Goal: Find specific page/section: Find specific page/section

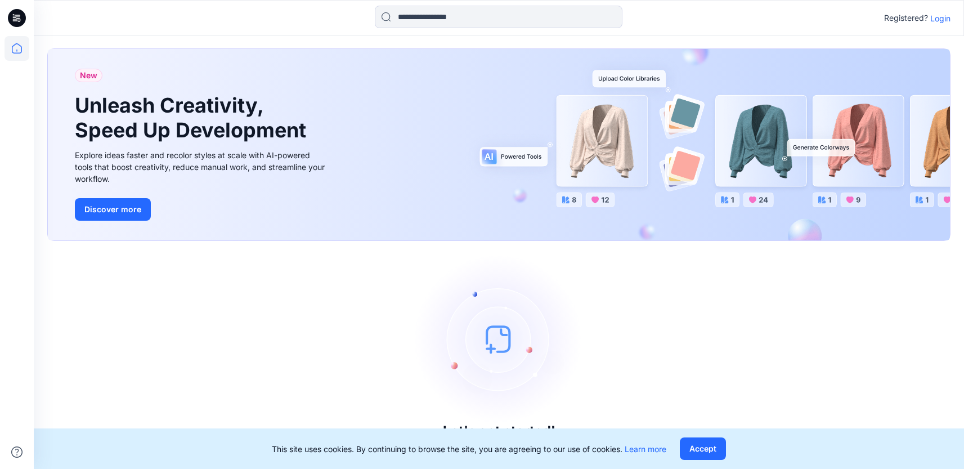
scroll to position [12, 0]
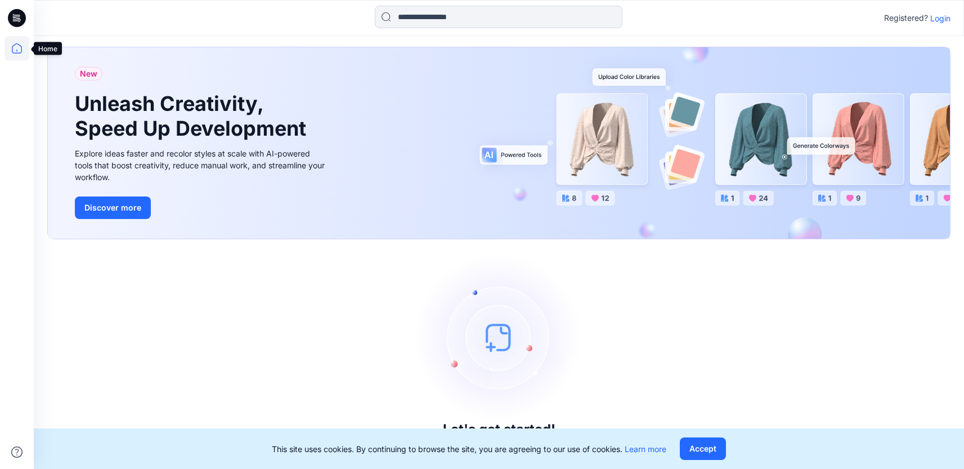
click at [19, 47] on icon at bounding box center [17, 48] width 25 height 25
click at [17, 19] on icon at bounding box center [17, 18] width 18 height 18
click at [706, 448] on button "Accept" at bounding box center [703, 448] width 46 height 23
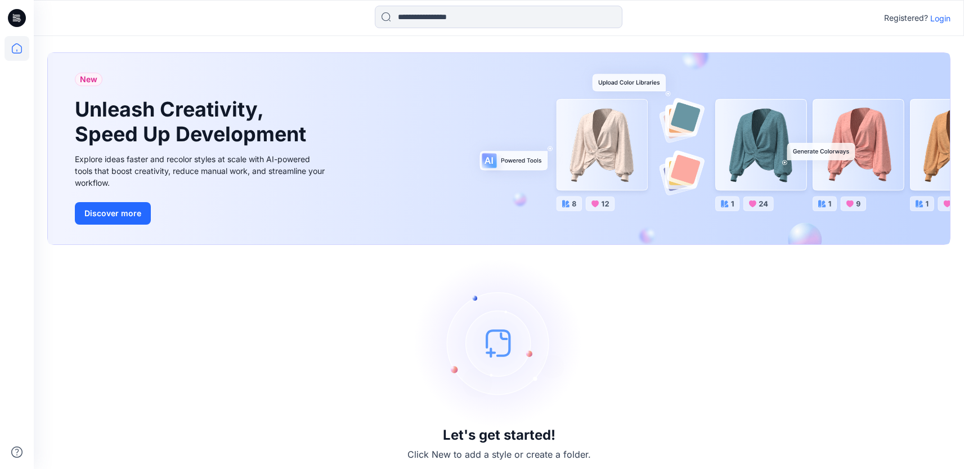
scroll to position [0, 0]
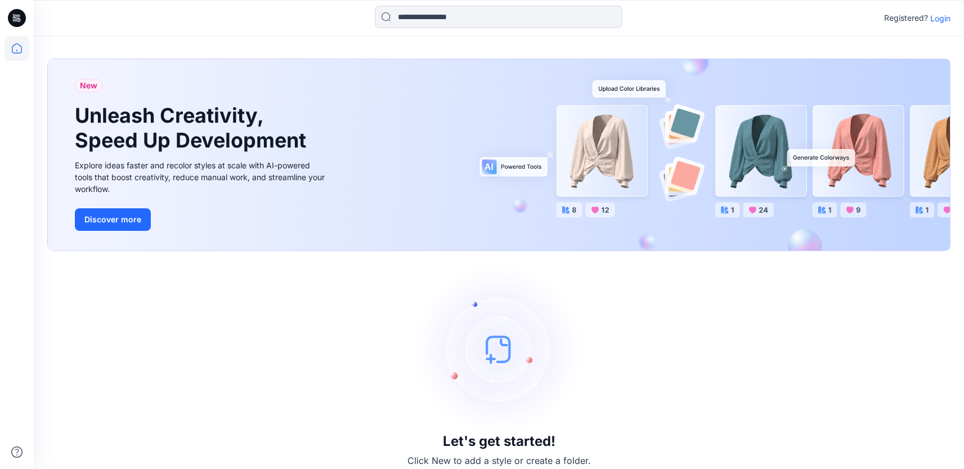
click at [942, 17] on p "Login" at bounding box center [940, 18] width 20 height 12
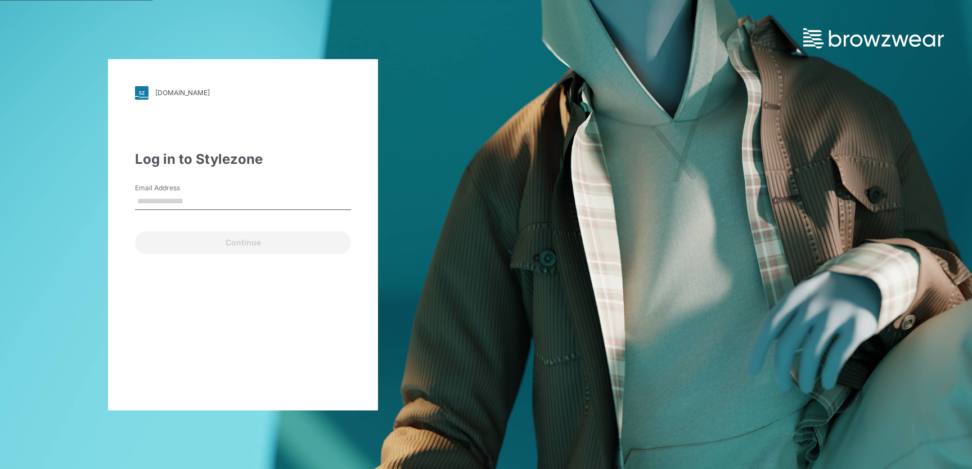
type input "**********"
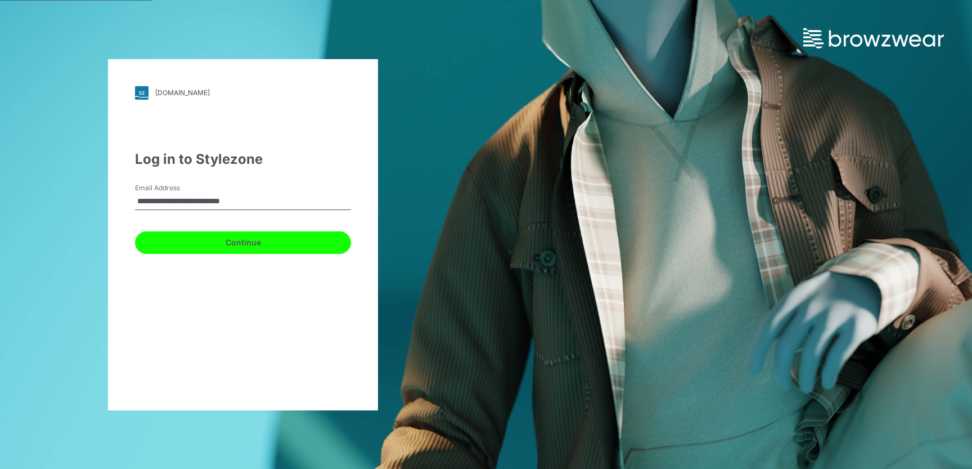
click at [242, 248] on button "Continue" at bounding box center [243, 242] width 216 height 23
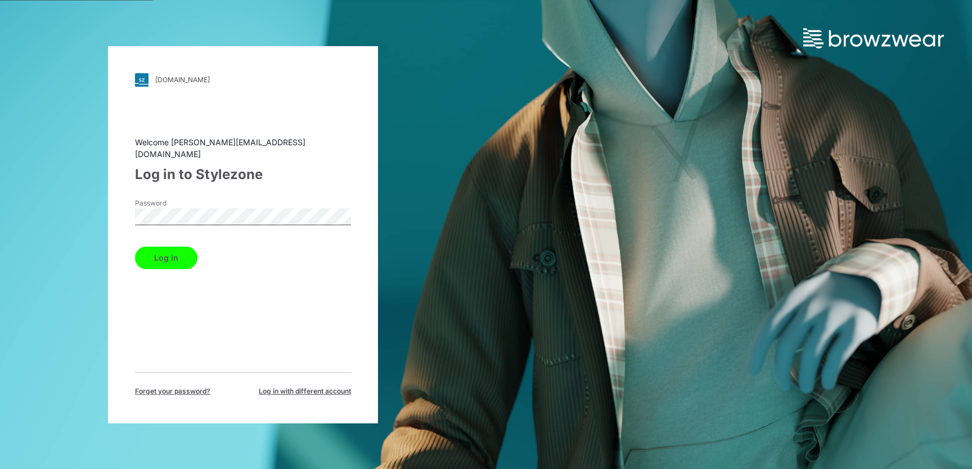
click at [175, 254] on button "Log in" at bounding box center [166, 257] width 62 height 23
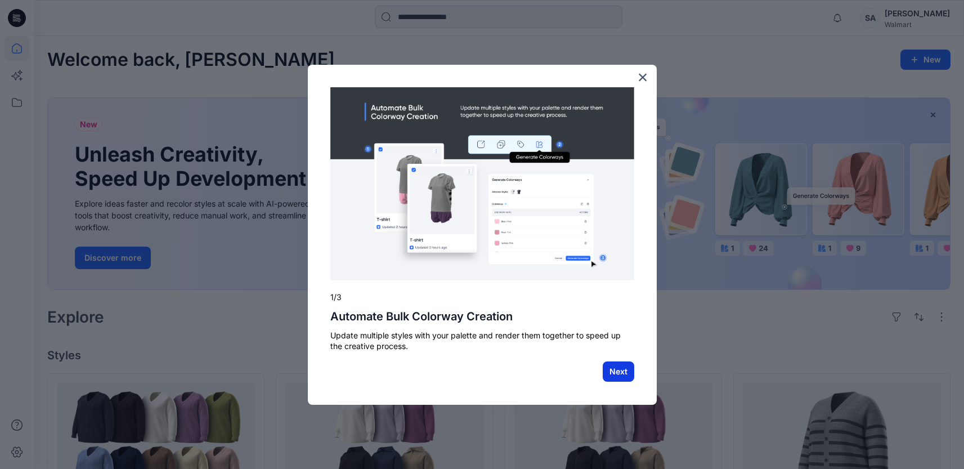
click at [620, 365] on button "Next" at bounding box center [619, 371] width 32 height 20
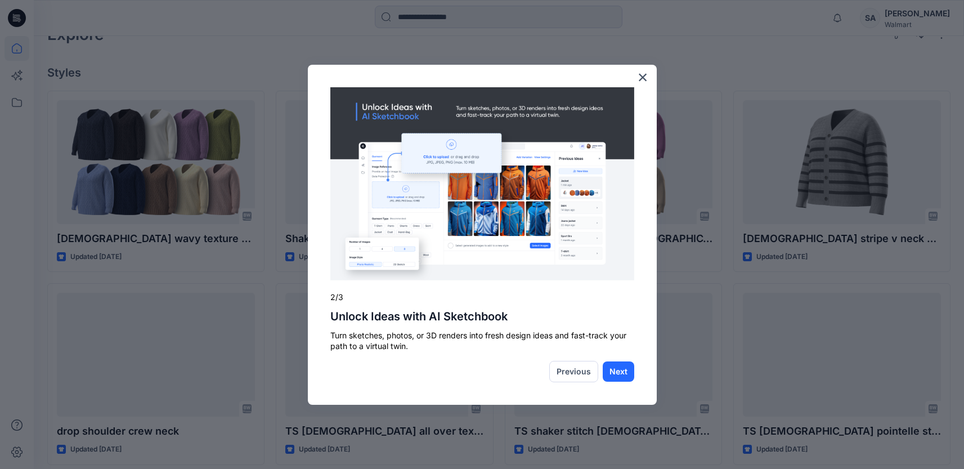
scroll to position [281, 0]
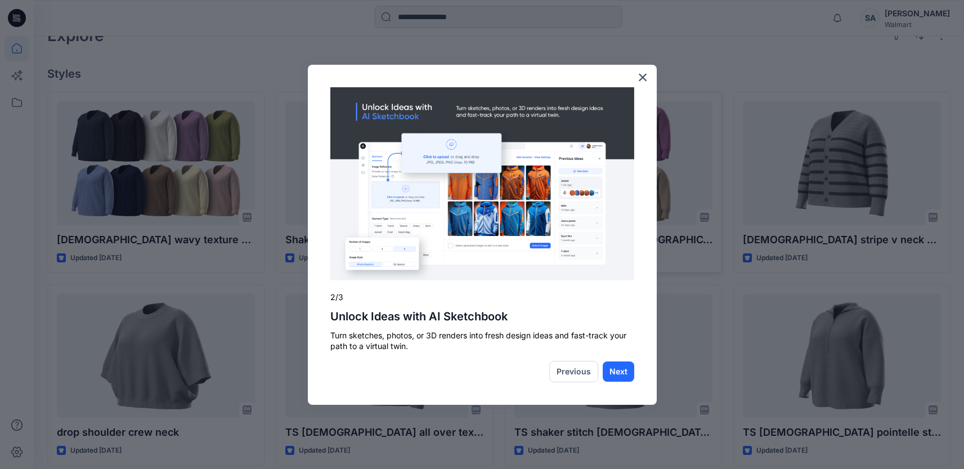
drag, startPoint x: 644, startPoint y: 76, endPoint x: 641, endPoint y: 92, distance: 16.7
click at [643, 76] on button "×" at bounding box center [643, 77] width 11 height 18
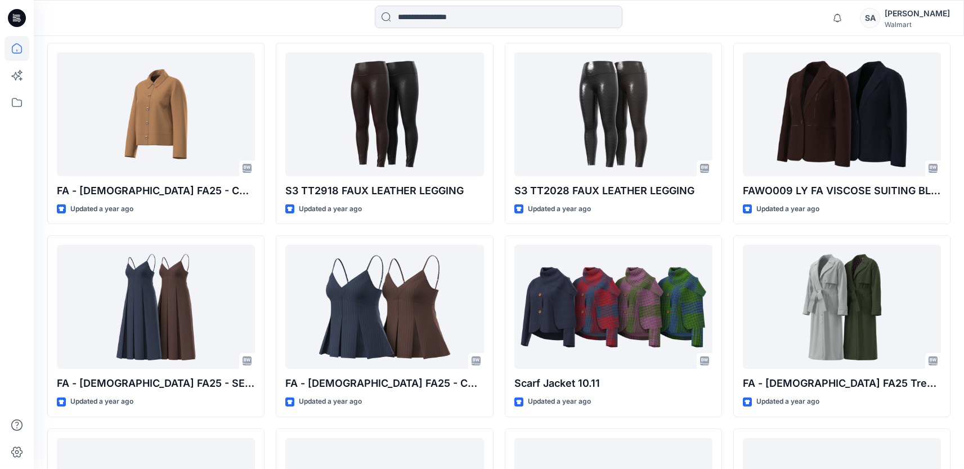
scroll to position [5343, 0]
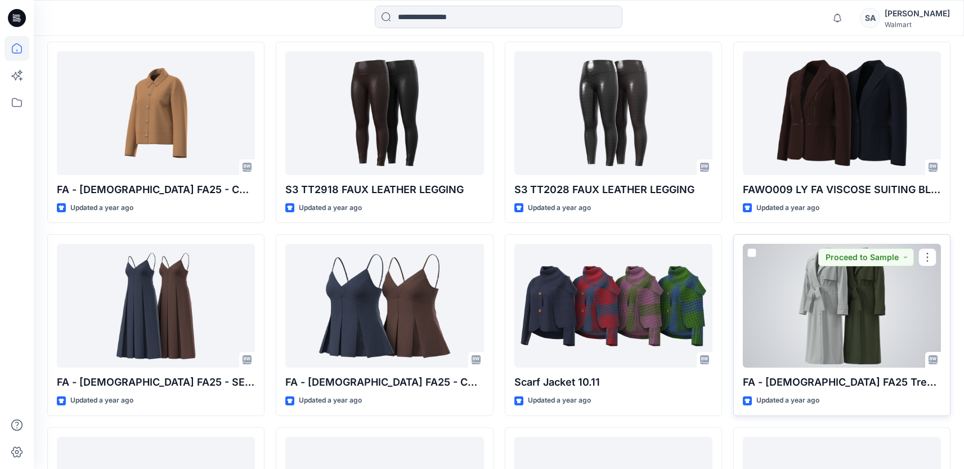
click at [828, 320] on div at bounding box center [842, 306] width 198 height 124
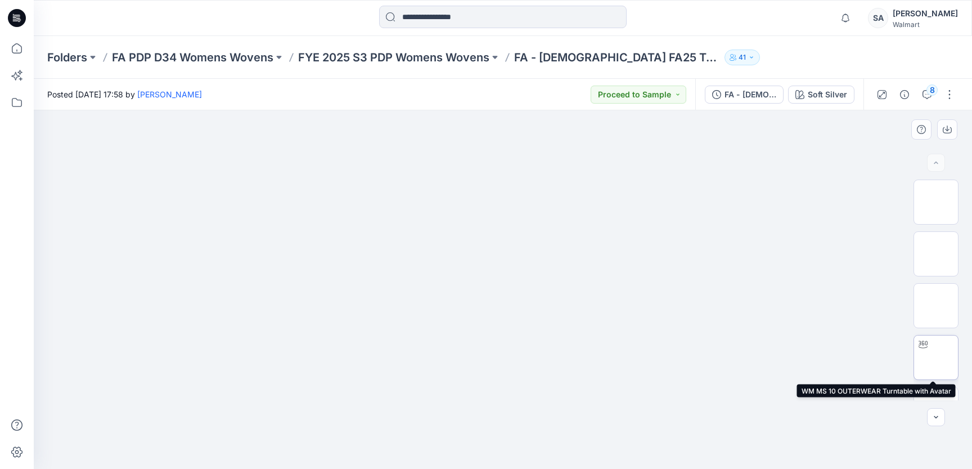
click at [936, 357] on img at bounding box center [936, 357] width 0 height 0
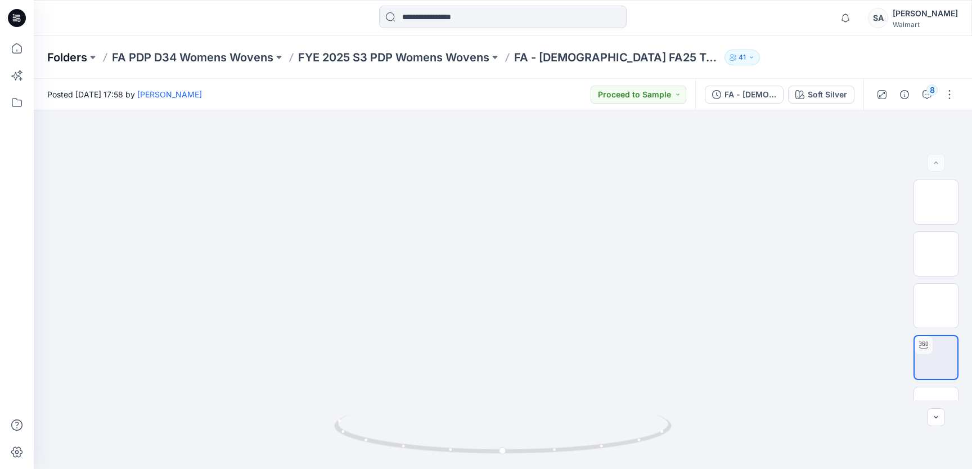
click at [79, 56] on p "Folders" at bounding box center [67, 58] width 40 height 16
